Goal: Transaction & Acquisition: Book appointment/travel/reservation

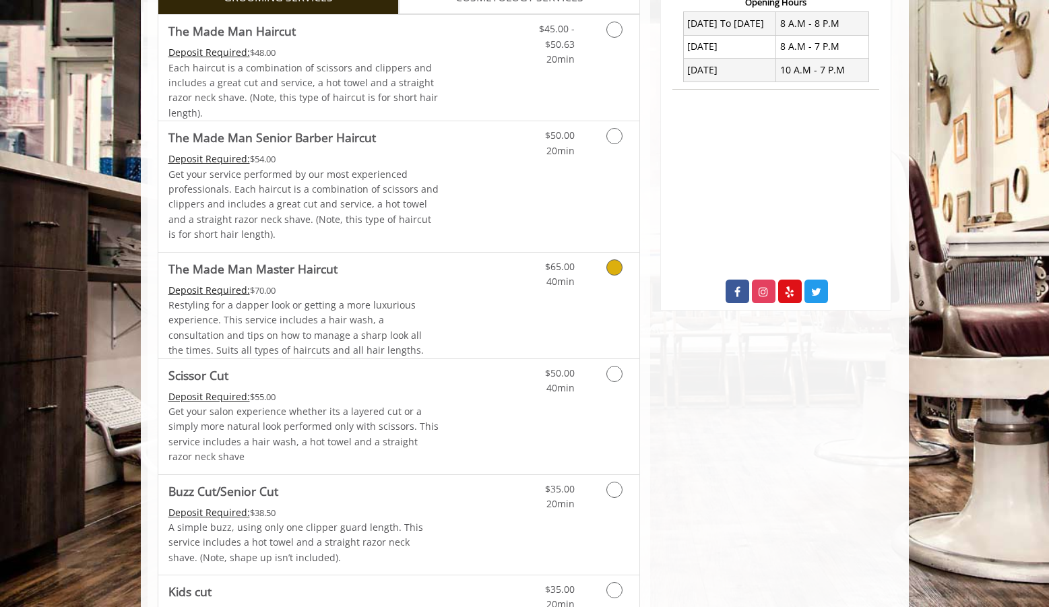
scroll to position [536, 0]
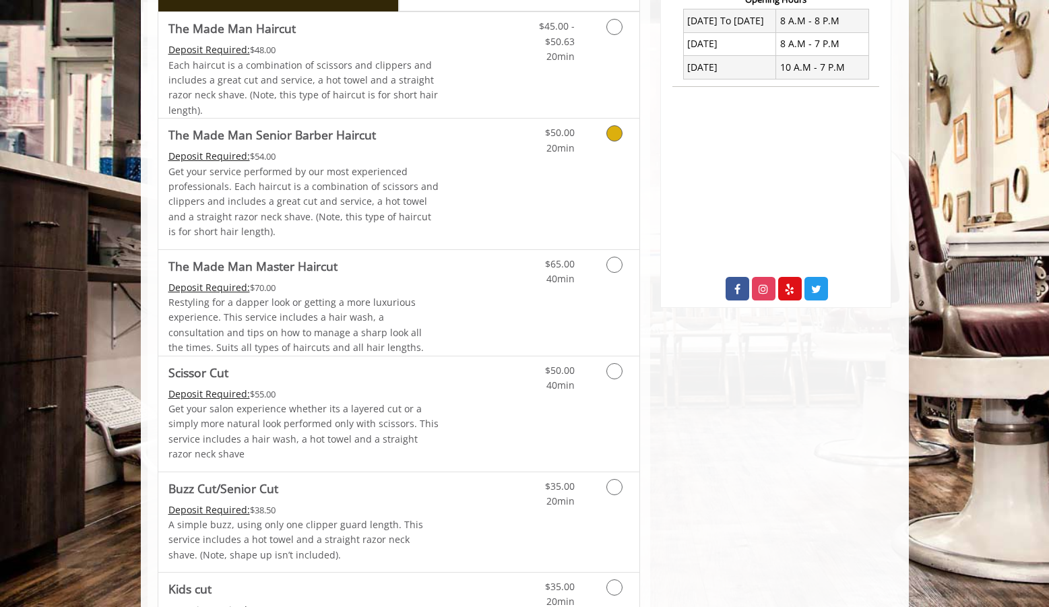
click at [620, 133] on icon "Grooming services" at bounding box center [614, 133] width 16 height 16
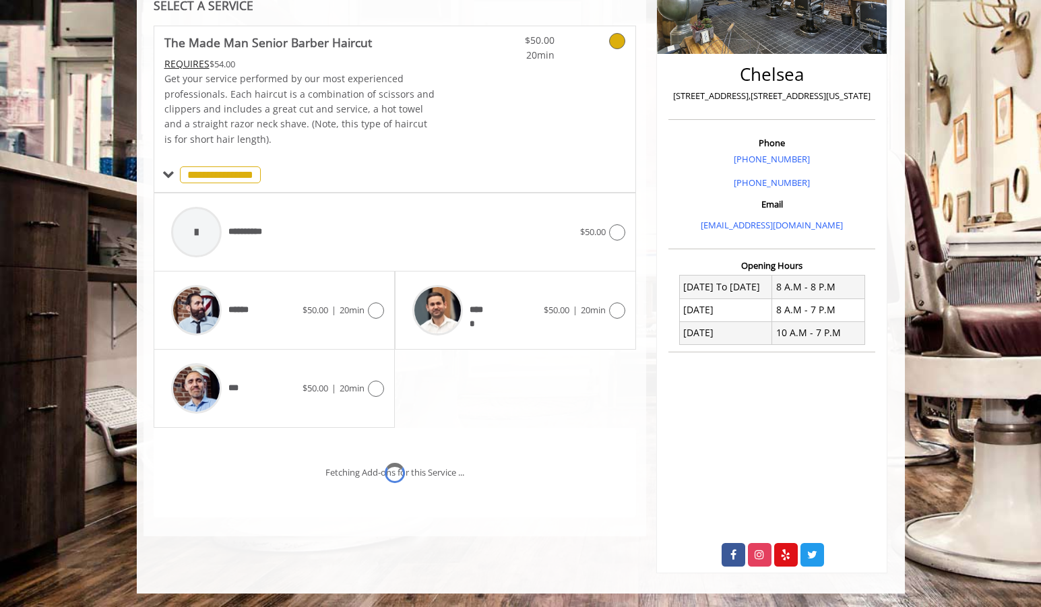
scroll to position [289, 0]
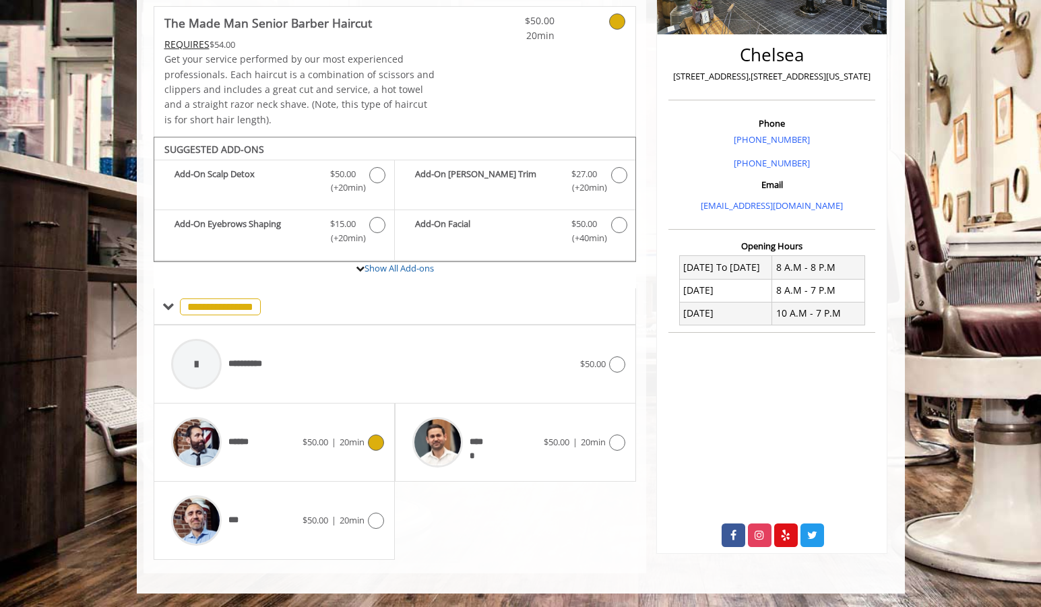
click at [201, 455] on img at bounding box center [196, 442] width 51 height 51
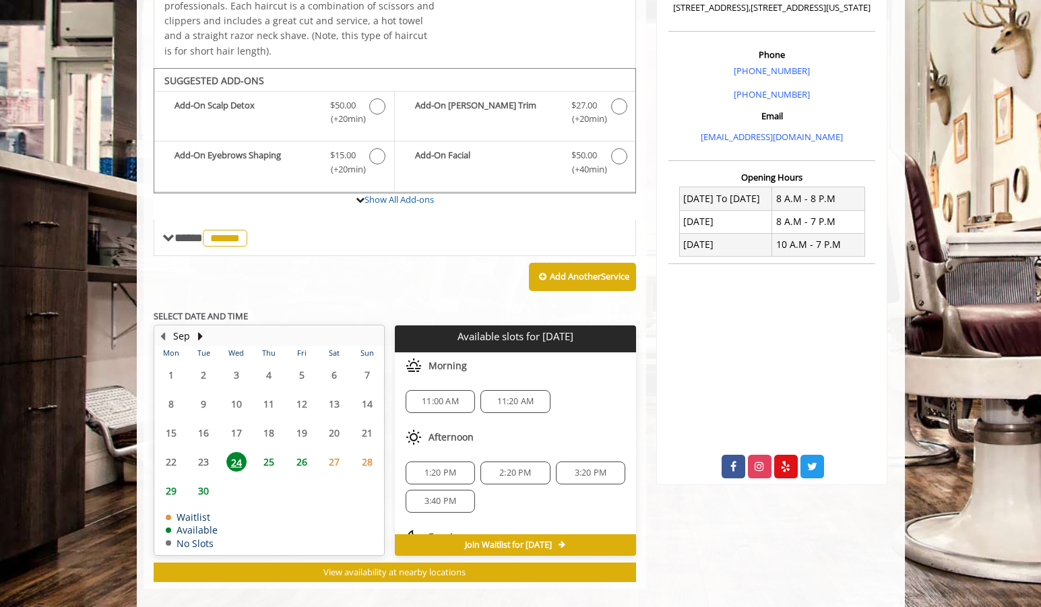
scroll to position [373, 0]
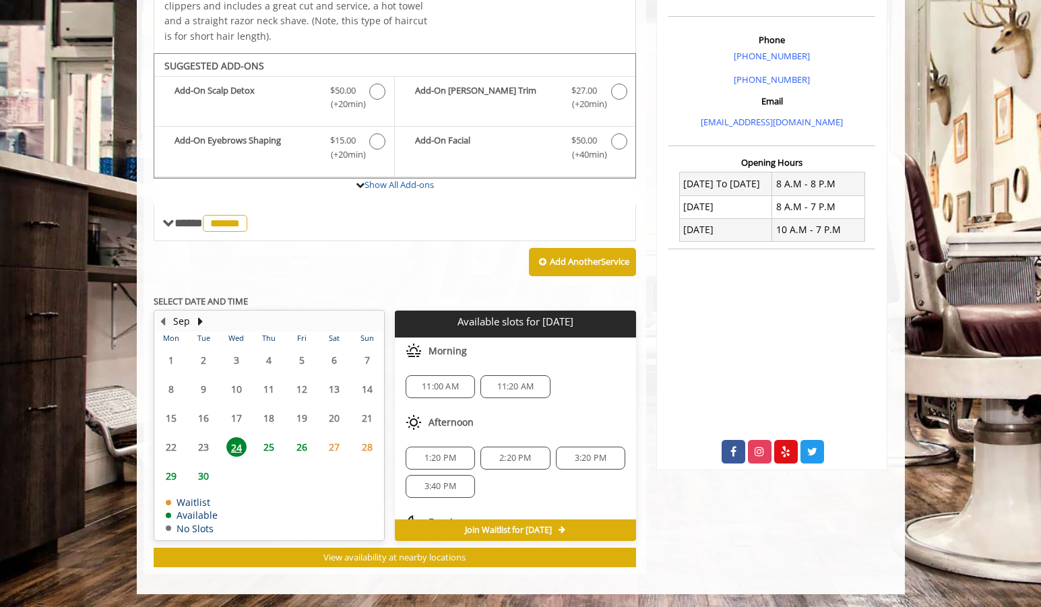
click at [268, 446] on span "25" at bounding box center [269, 447] width 20 height 20
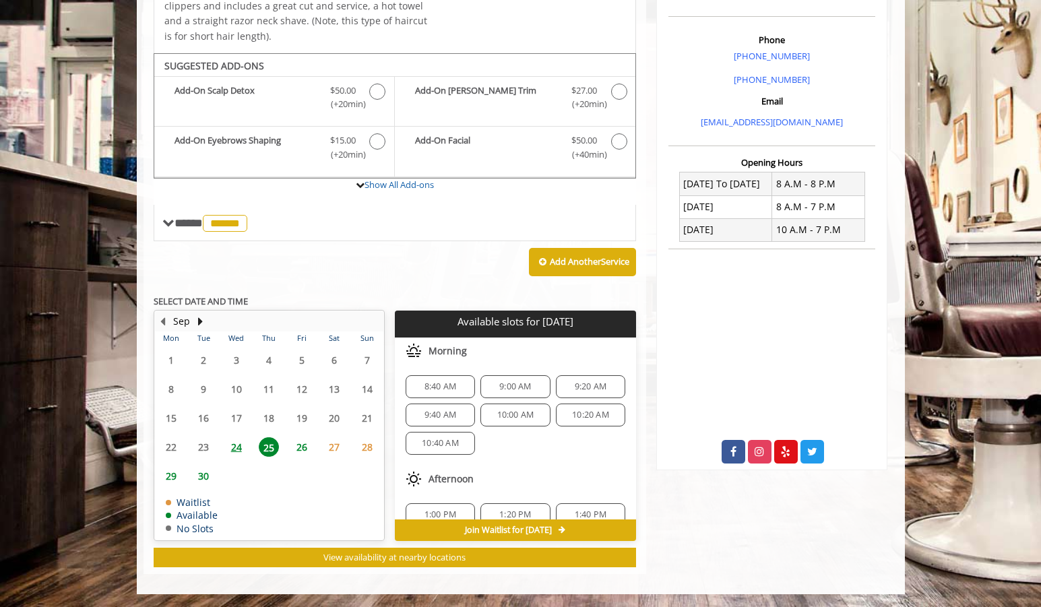
click at [508, 418] on span "10:00 AM" at bounding box center [515, 415] width 37 height 11
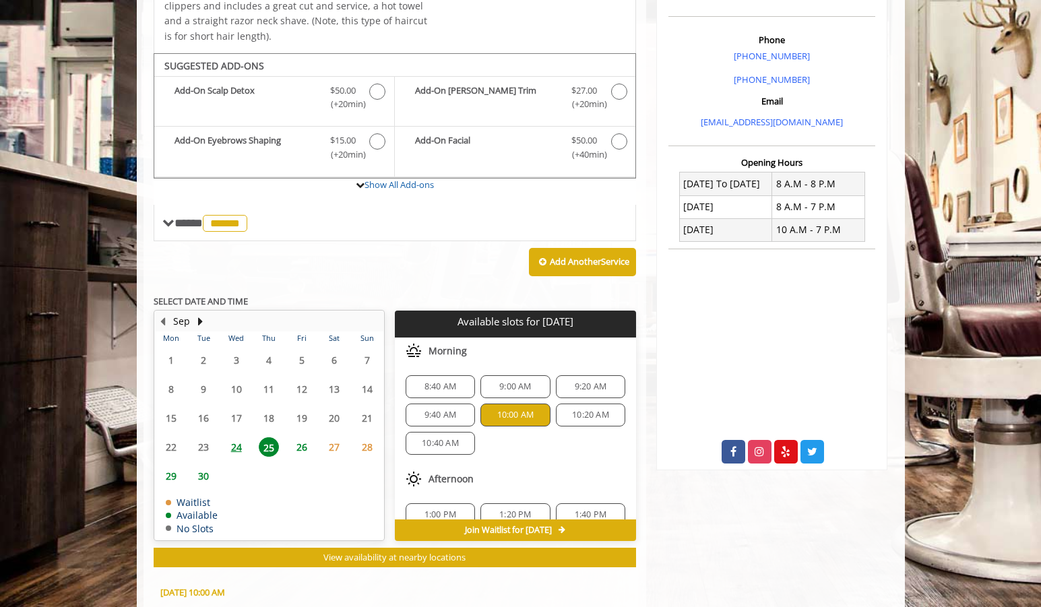
scroll to position [616, 0]
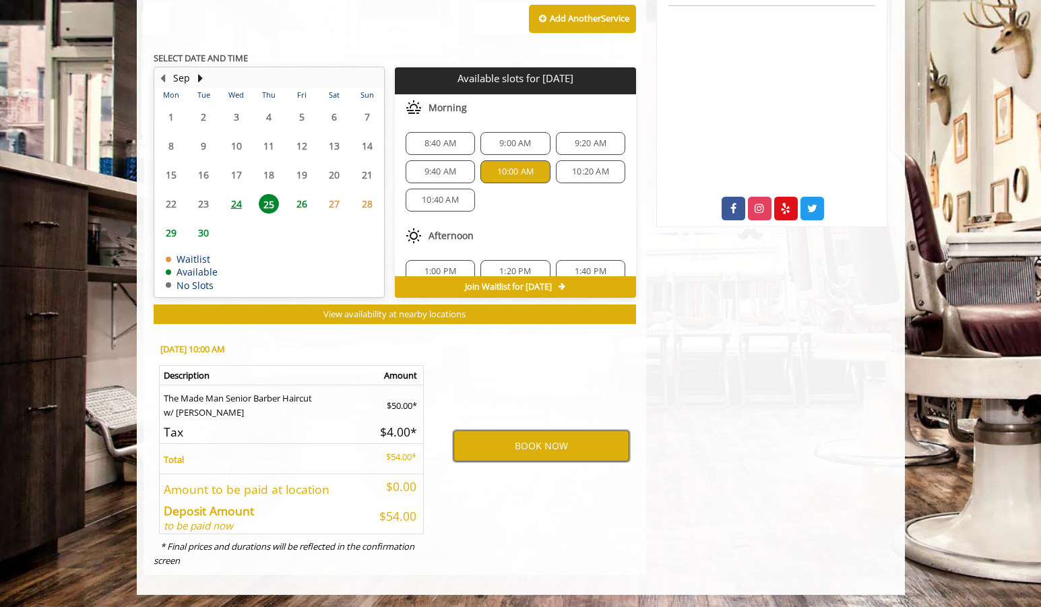
click at [513, 441] on button "BOOK NOW" at bounding box center [541, 446] width 176 height 31
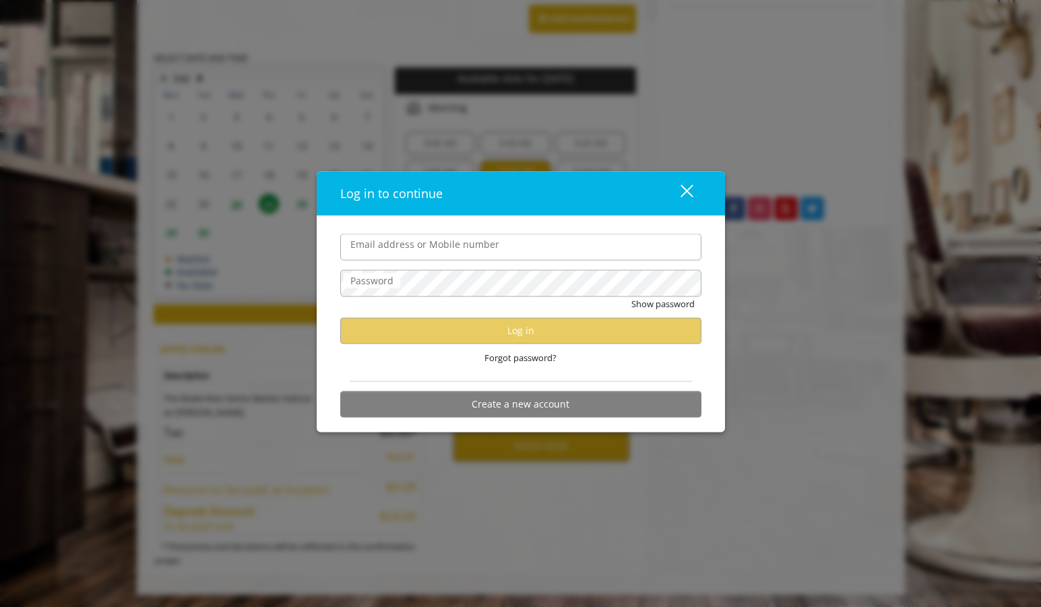
type input "**********"
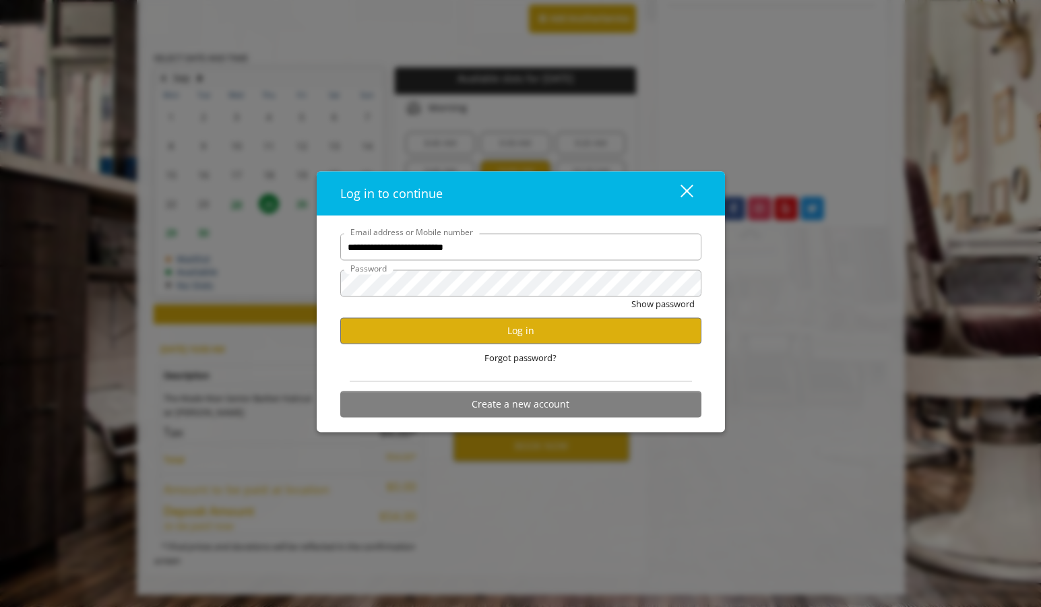
scroll to position [0, 0]
click at [544, 327] on button "Log in" at bounding box center [520, 330] width 361 height 26
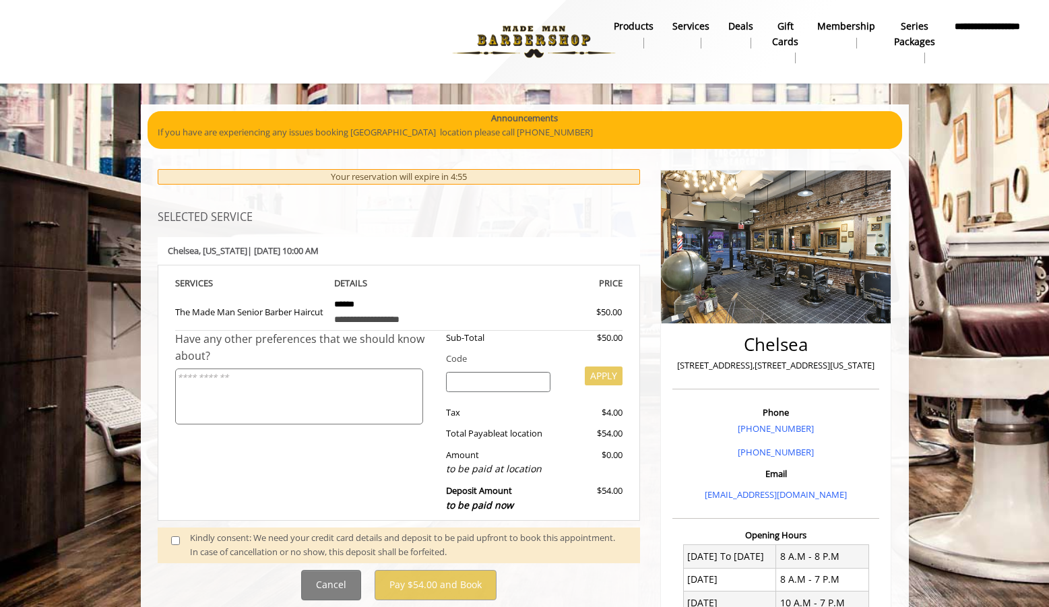
click at [650, 385] on div "Chelsea 169 W 23rd Street,170 W 23rd Street, New York Phone +(917) 639-3902 +(6…" at bounding box center [775, 500] width 251 height 688
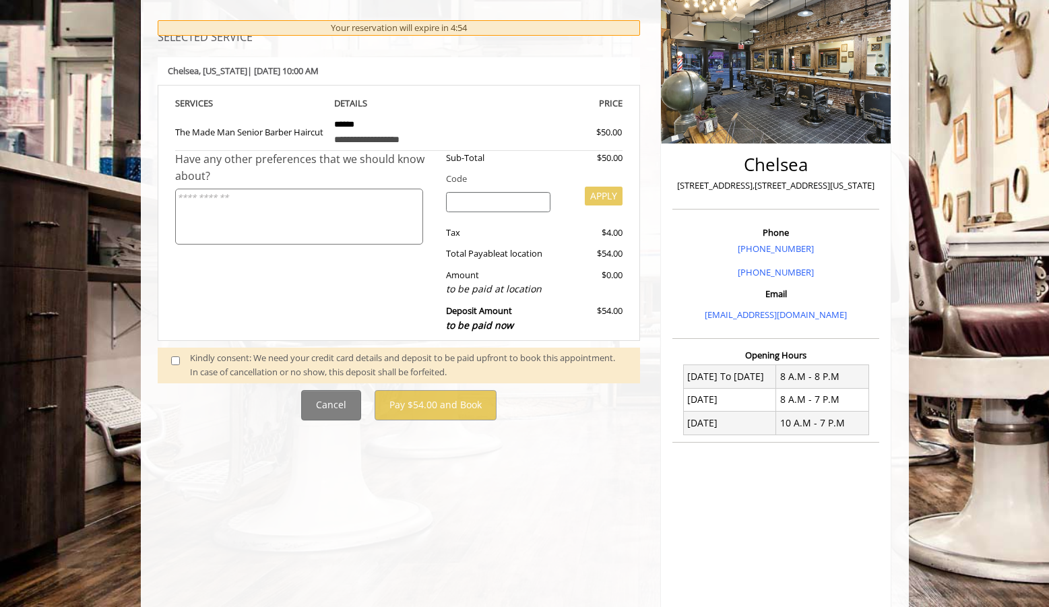
scroll to position [189, 0]
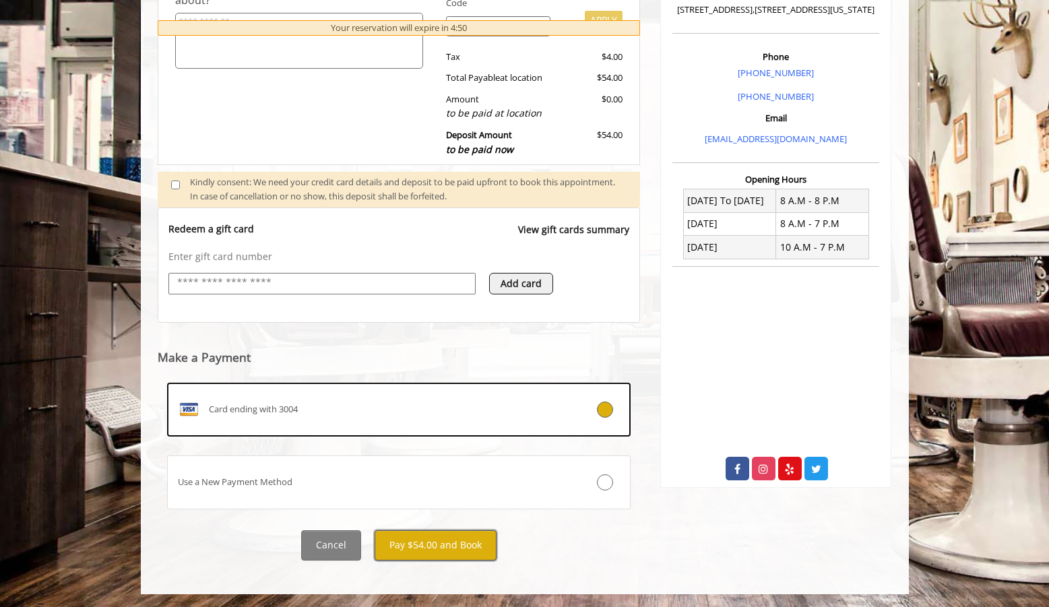
click at [415, 548] on button "Pay $54.00 and Book" at bounding box center [436, 545] width 122 height 30
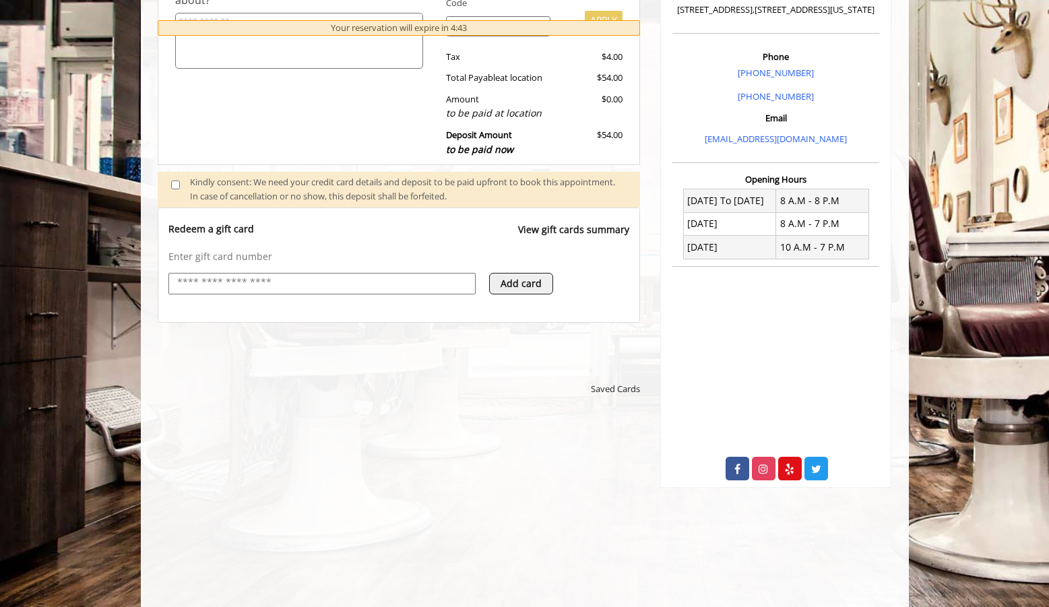
scroll to position [644, 0]
